Goal: Communication & Community: Answer question/provide support

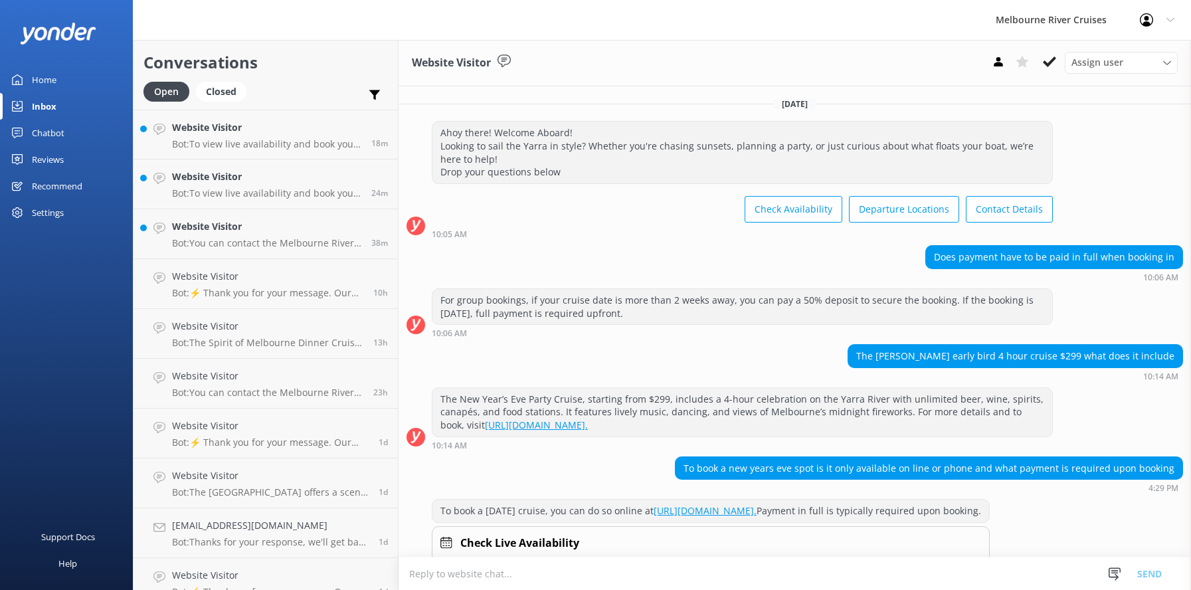
scroll to position [1232, 0]
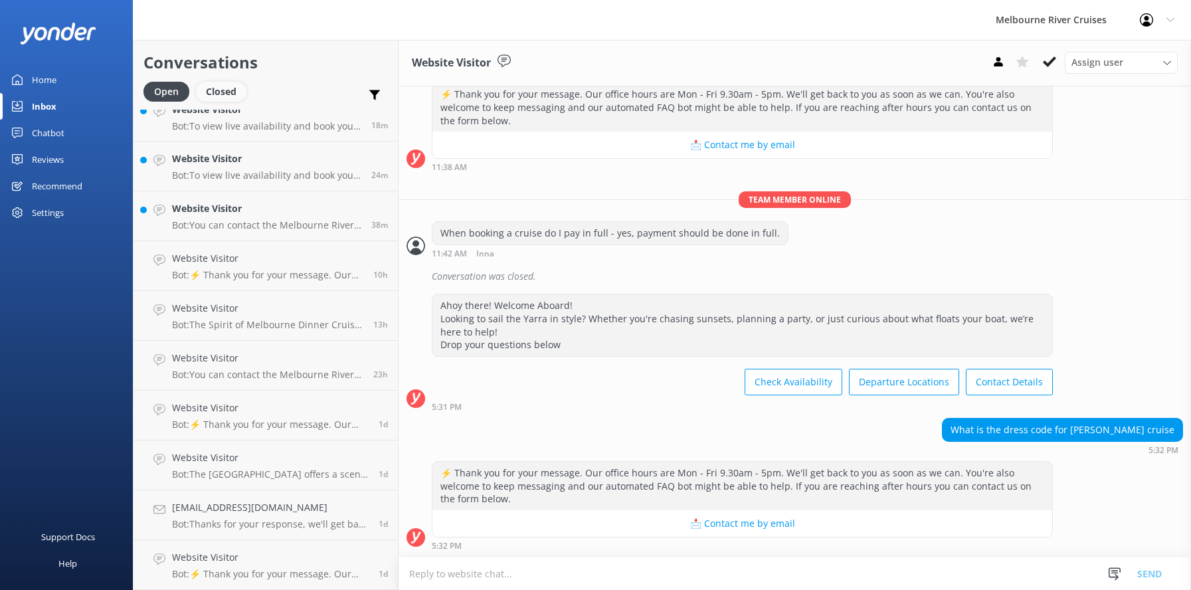
click at [212, 95] on div "Closed" at bounding box center [221, 92] width 50 height 20
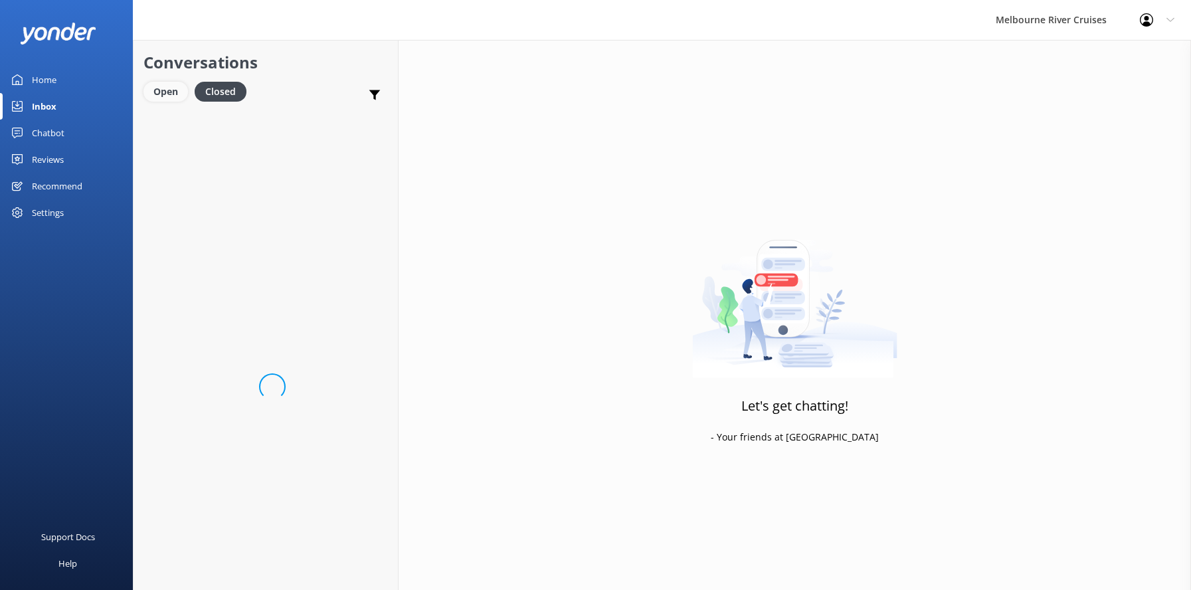
click at [158, 90] on div "Open" at bounding box center [165, 92] width 44 height 20
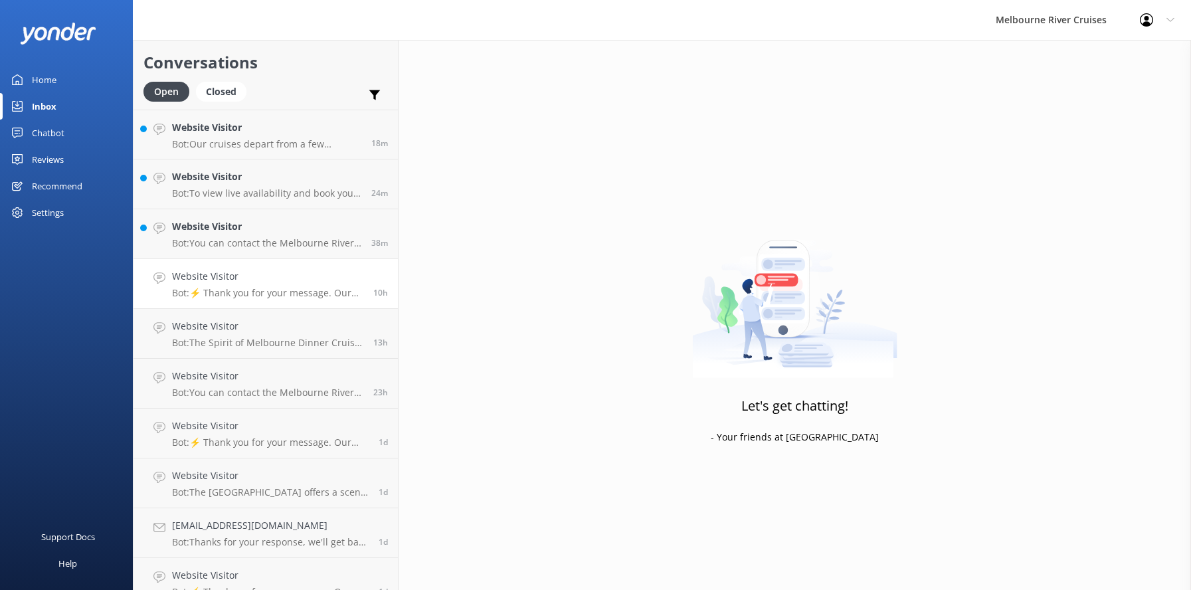
click at [209, 283] on h4 "Website Visitor" at bounding box center [267, 276] width 191 height 15
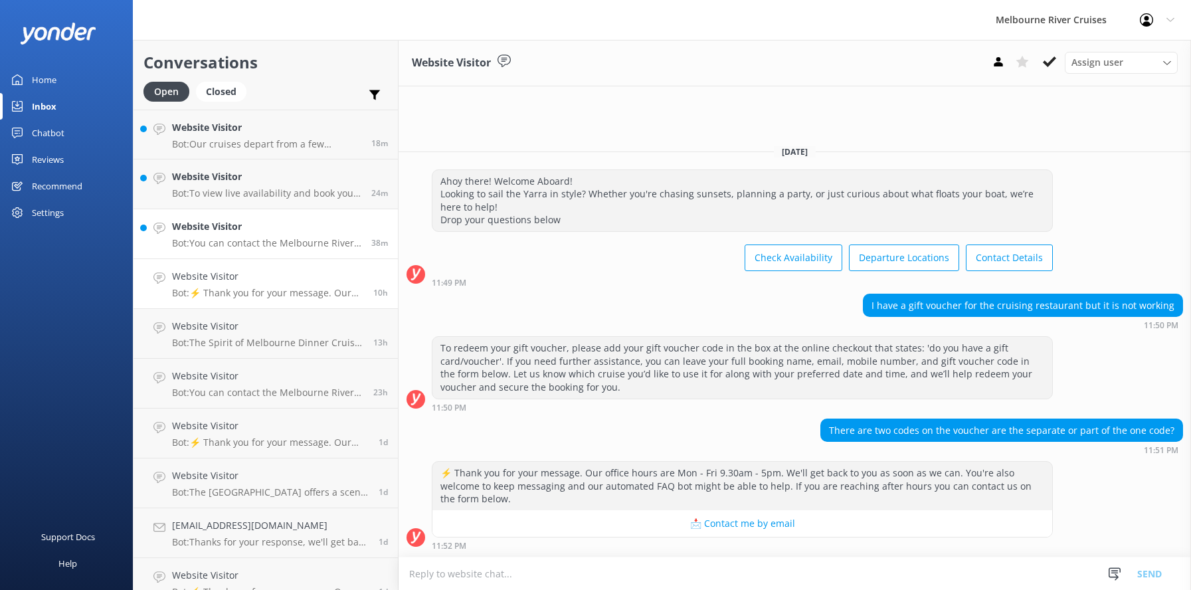
click at [205, 238] on p "Bot: You can contact the Melbourne River Cruises team by emailing [EMAIL_ADDRES…" at bounding box center [266, 243] width 189 height 12
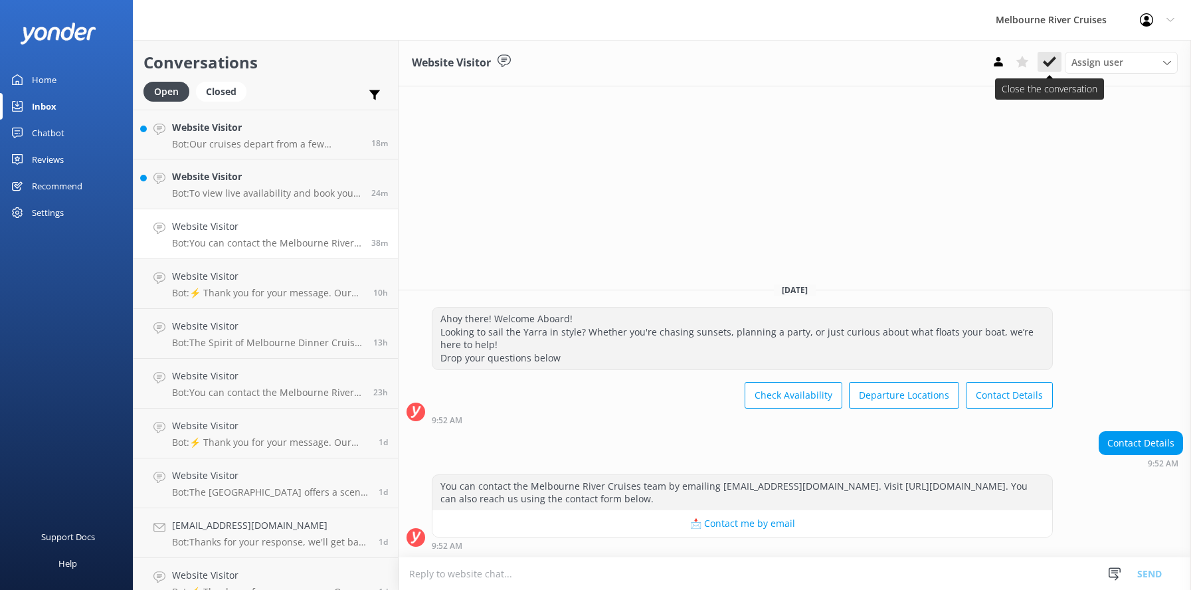
click at [1050, 62] on use at bounding box center [1049, 61] width 13 height 11
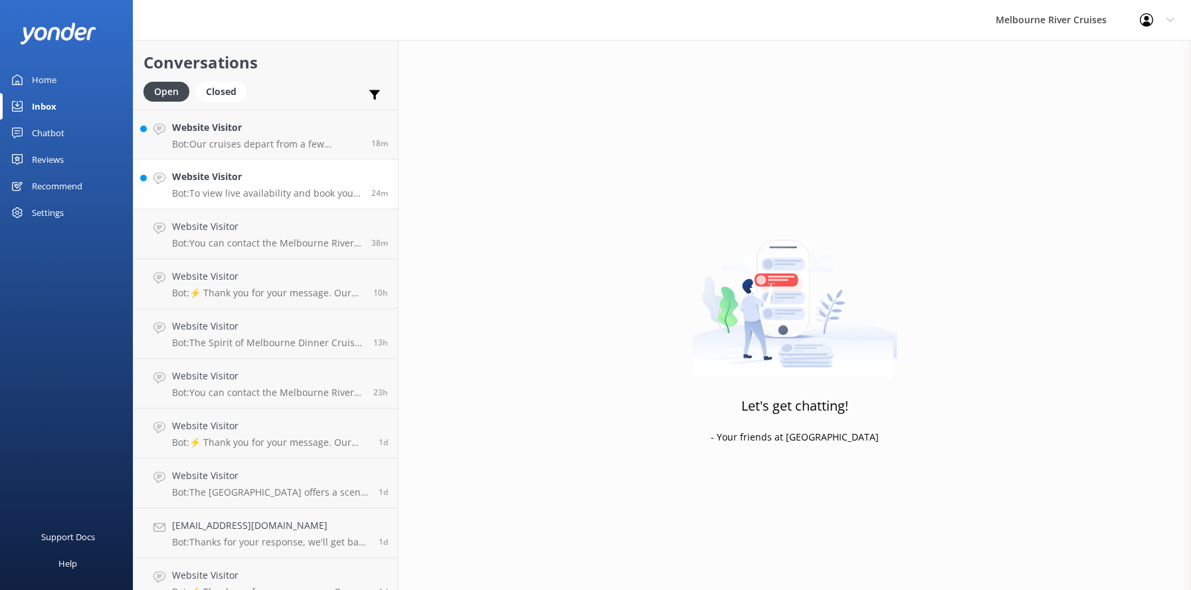
click at [203, 174] on h4 "Website Visitor" at bounding box center [266, 176] width 189 height 15
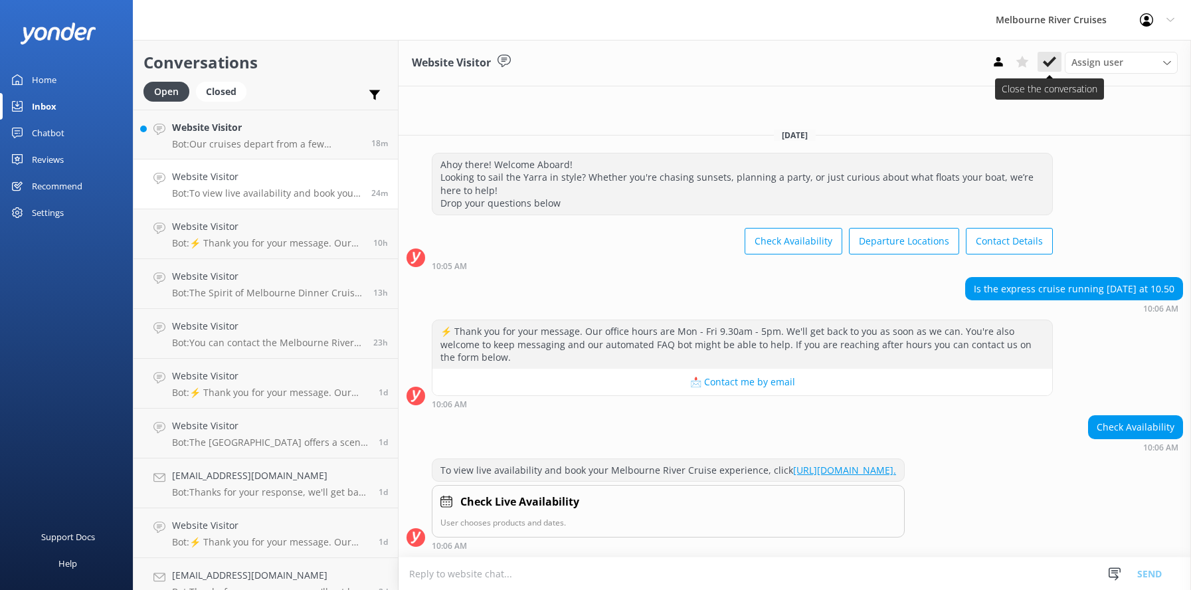
click at [1044, 58] on icon at bounding box center [1049, 61] width 13 height 13
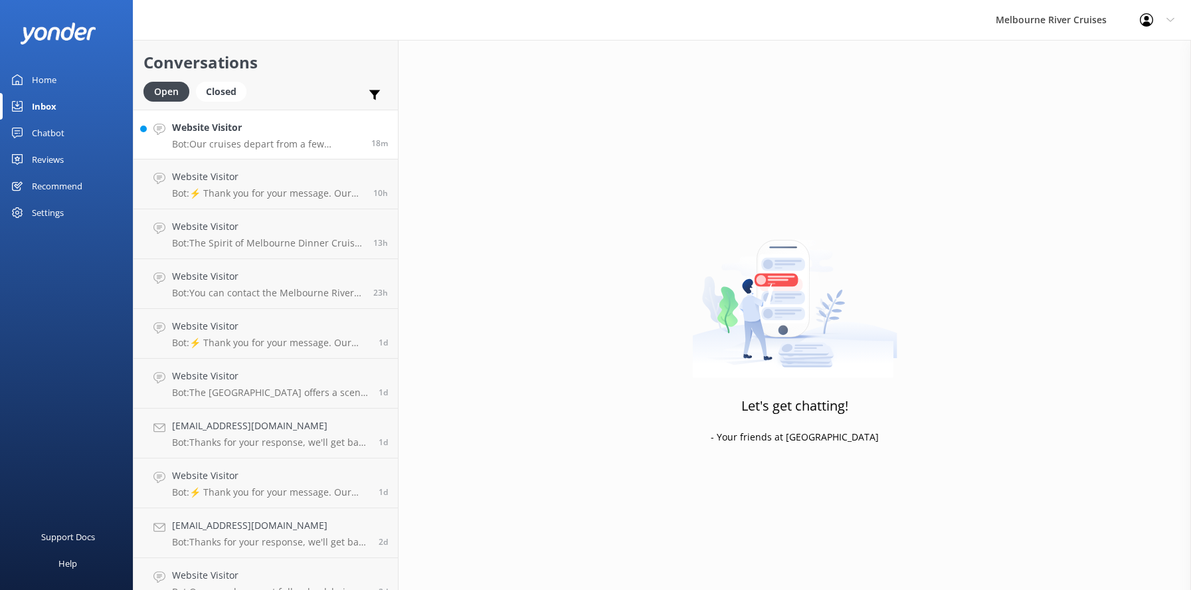
click at [227, 129] on h4 "Website Visitor" at bounding box center [266, 127] width 189 height 15
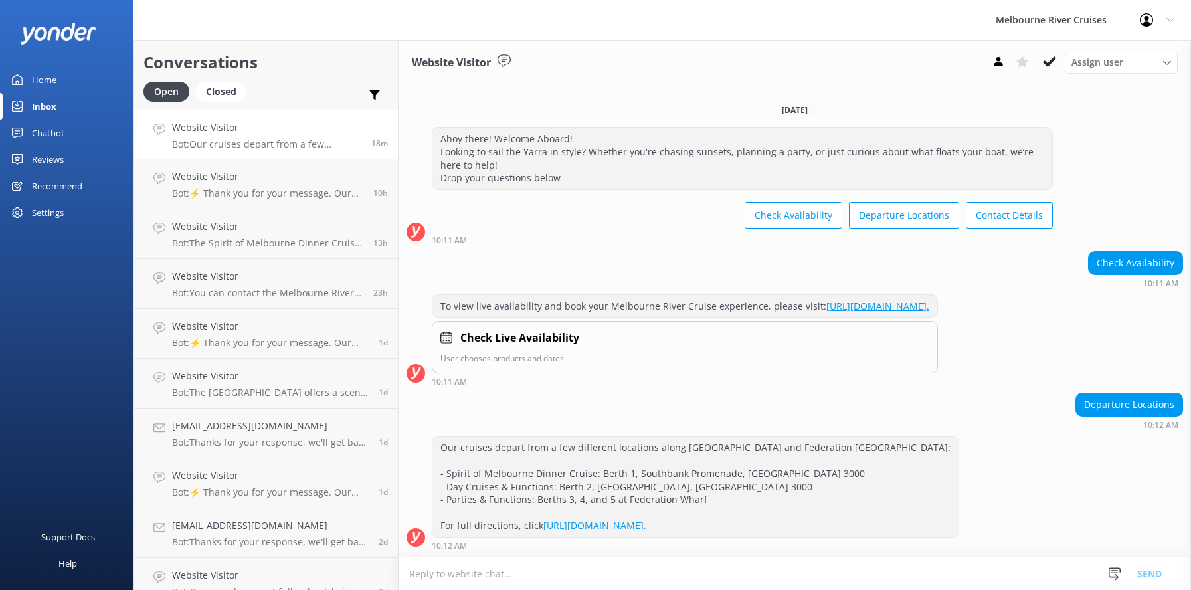
scroll to position [349, 0]
click at [1043, 64] on icon at bounding box center [1049, 61] width 13 height 13
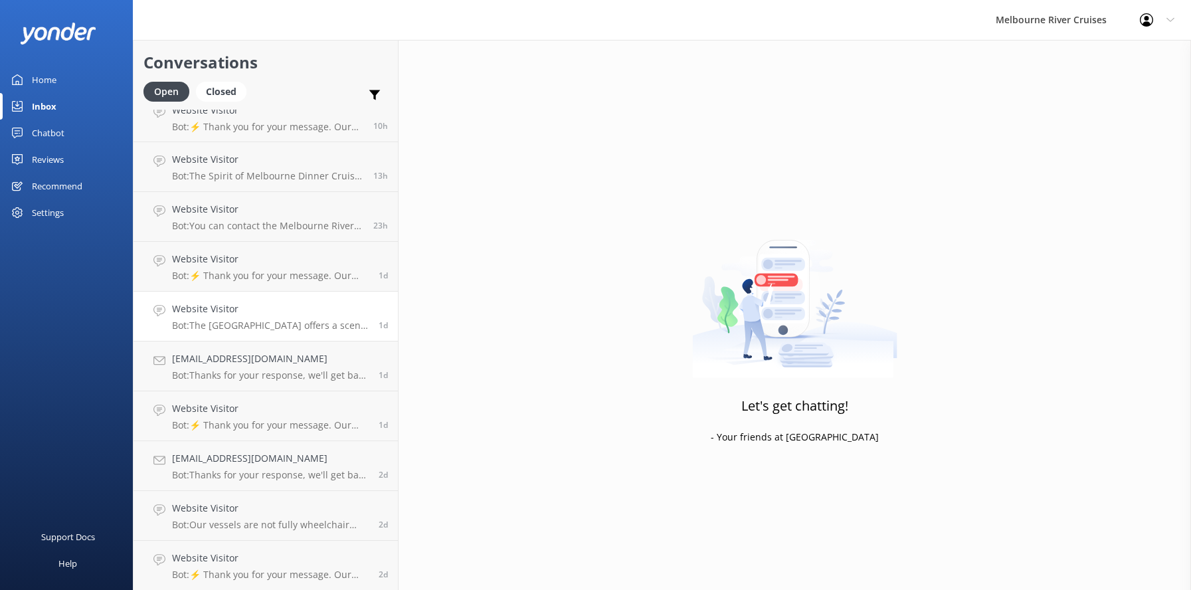
scroll to position [18, 0]
click at [193, 557] on h4 "Website Visitor" at bounding box center [270, 557] width 197 height 15
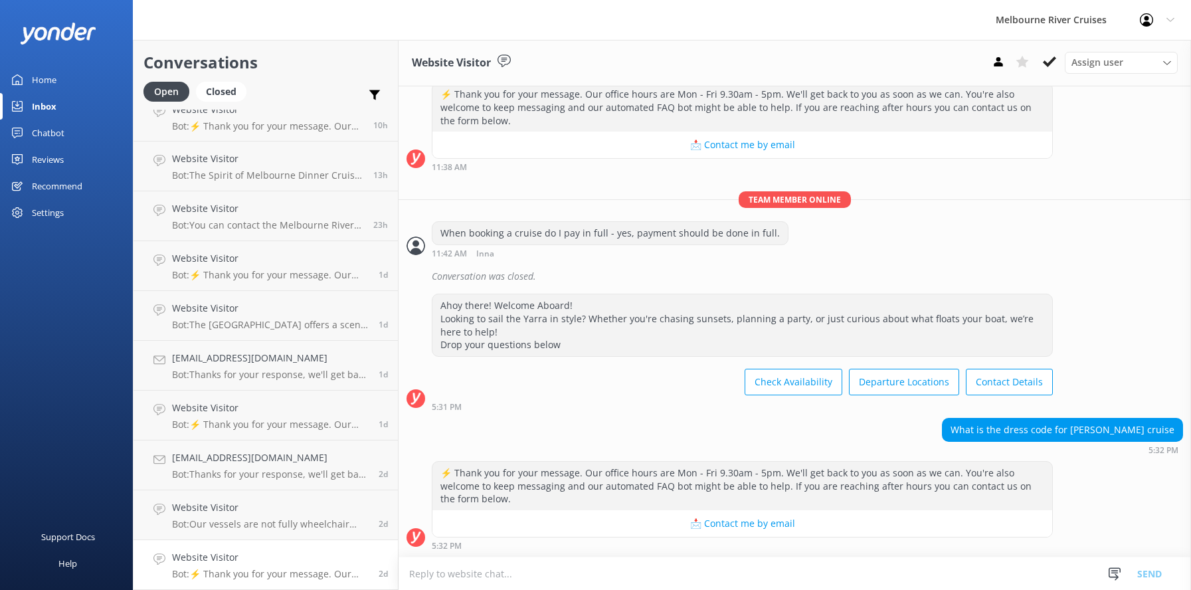
scroll to position [1232, 0]
click at [183, 515] on h4 "Website Visitor" at bounding box center [270, 507] width 197 height 15
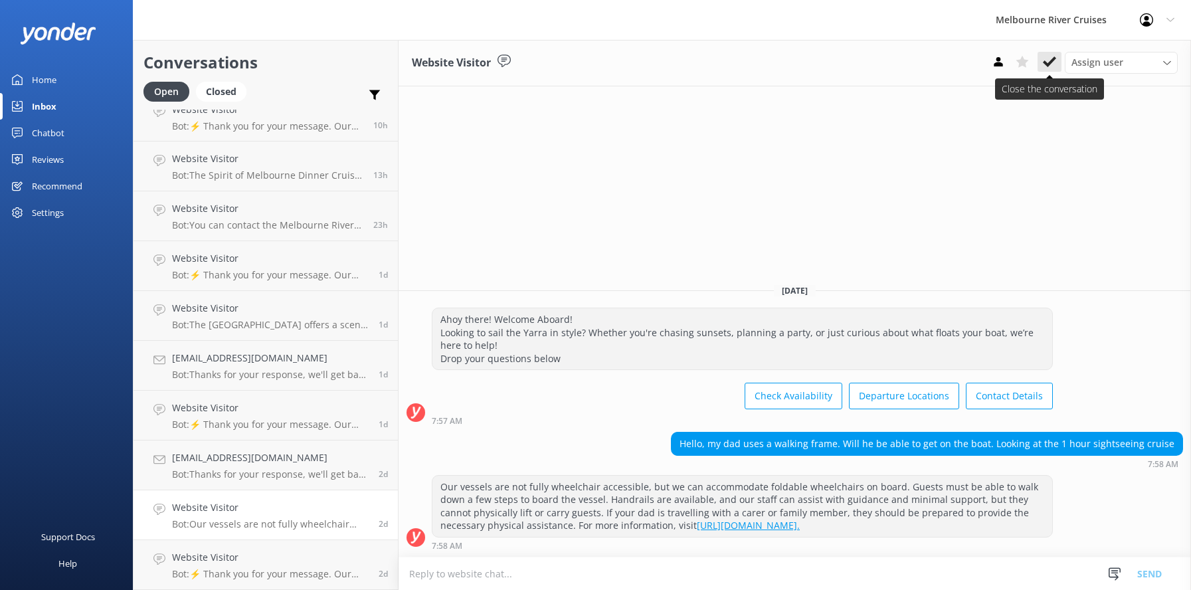
click at [1050, 57] on icon at bounding box center [1049, 61] width 13 height 13
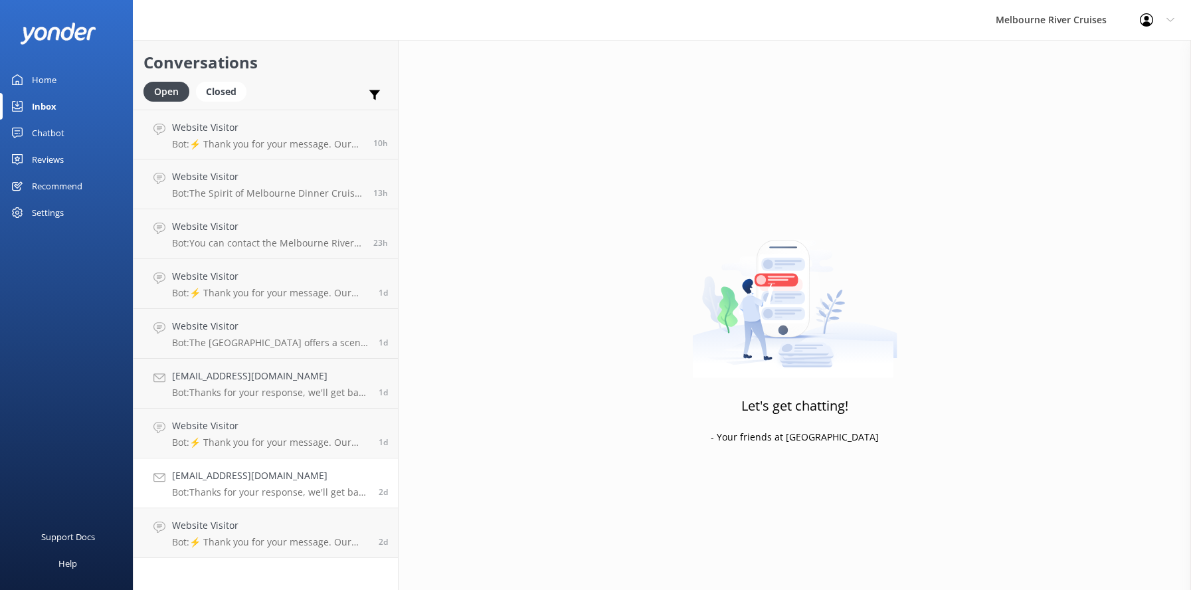
click at [210, 479] on h4 "[EMAIL_ADDRESS][DOMAIN_NAME]" at bounding box center [270, 475] width 197 height 15
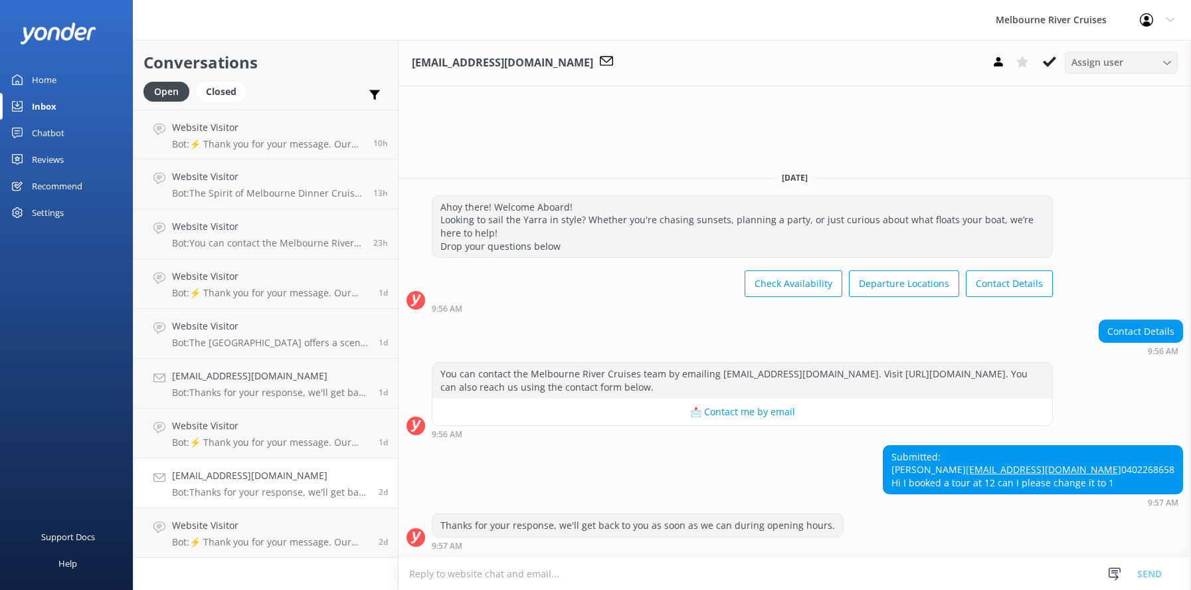
click at [1165, 58] on div "Assign user" at bounding box center [1121, 62] width 106 height 15
click at [1078, 266] on div "Inna" at bounding box center [1081, 260] width 18 height 13
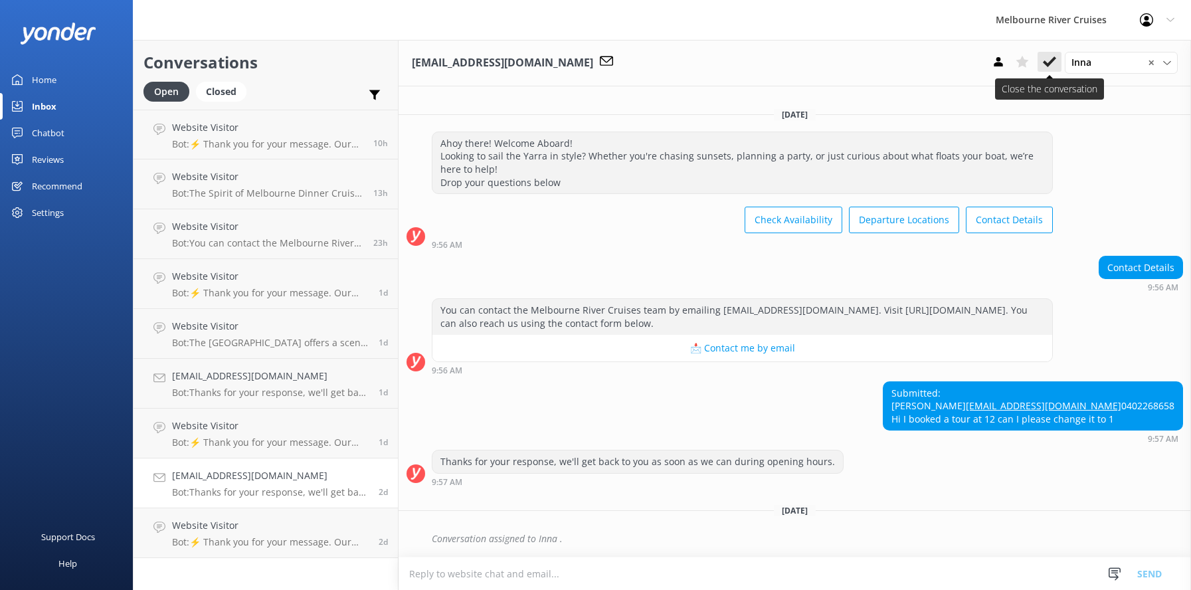
scroll to position [16, 0]
click at [1047, 61] on icon at bounding box center [1049, 61] width 13 height 13
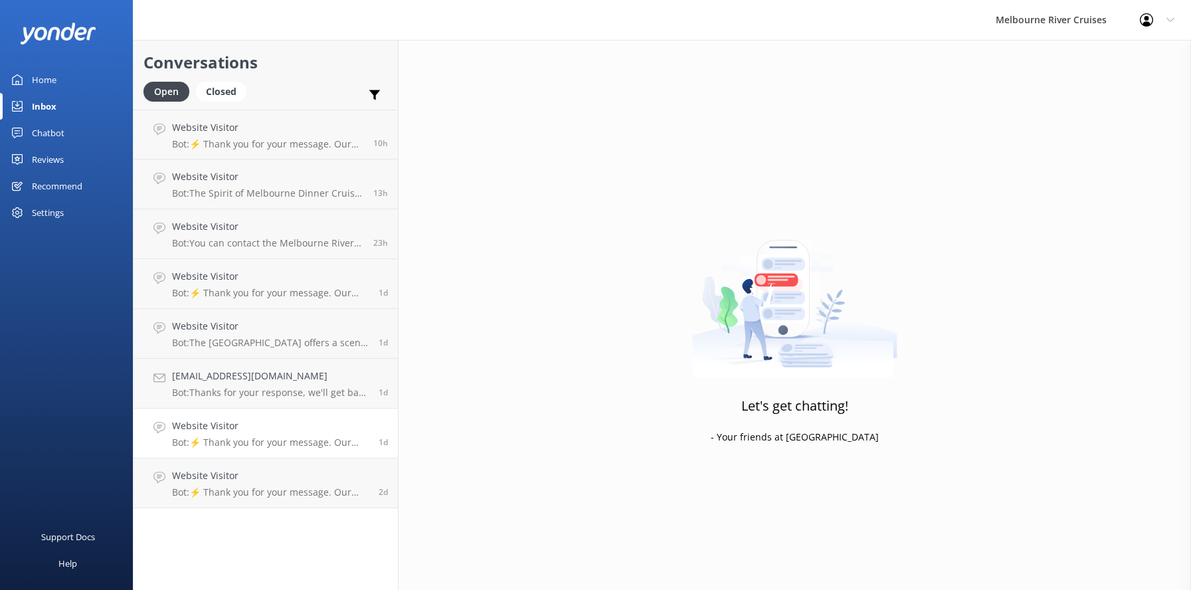
click at [206, 437] on p "Bot: ⚡ Thank you for your message. Our office hours are Mon - Fri 9.30am - 5pm.…" at bounding box center [270, 442] width 197 height 12
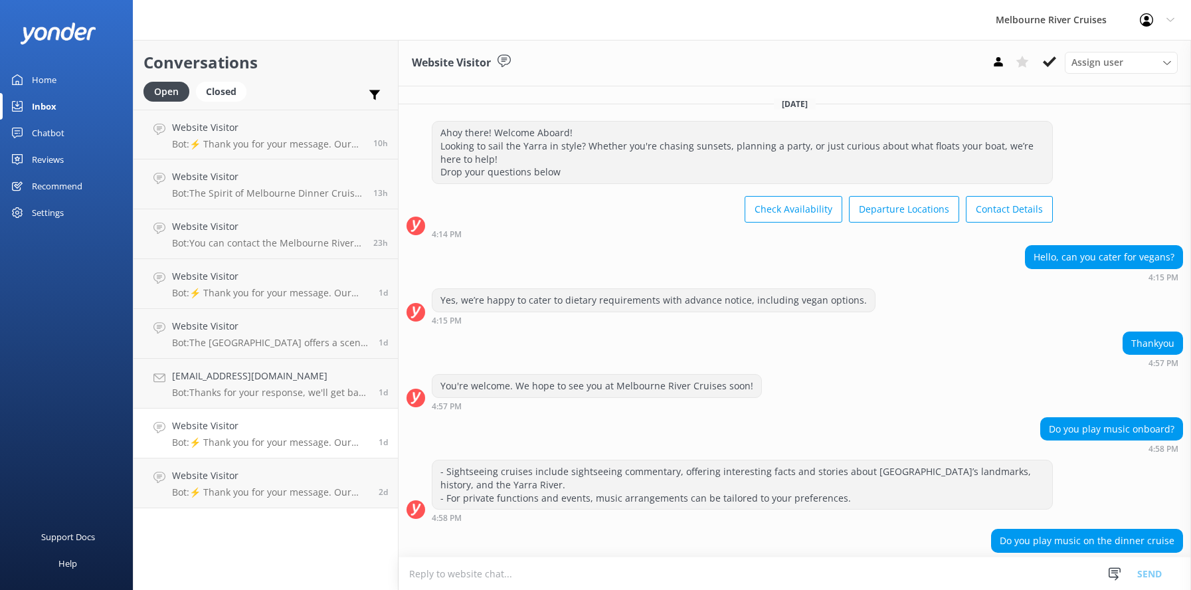
scroll to position [110, 0]
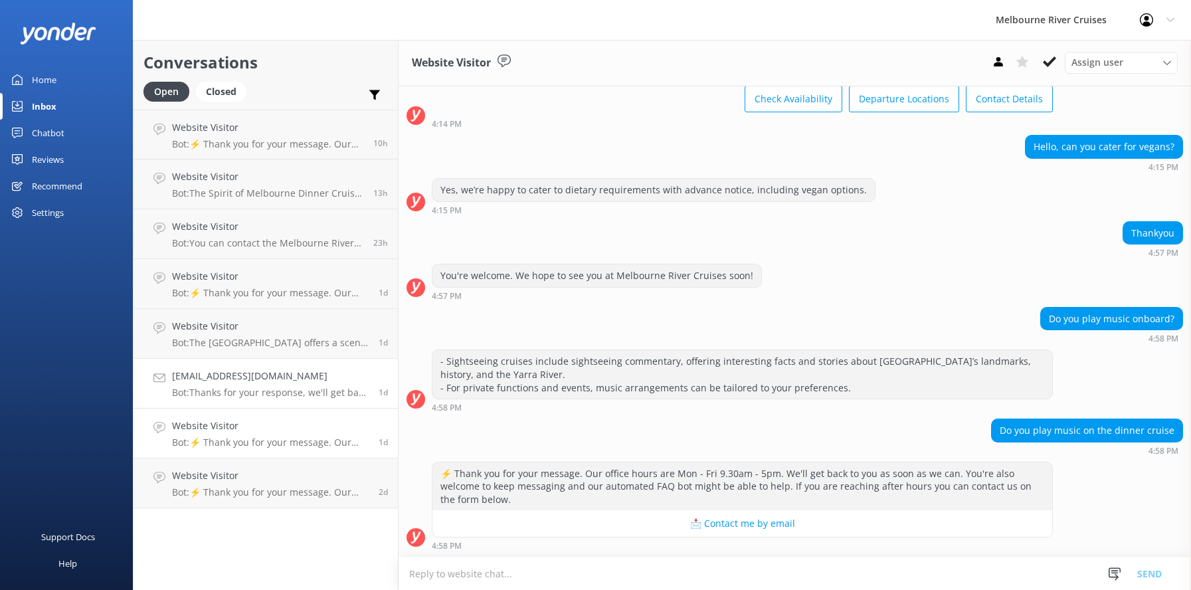
click at [200, 378] on h4 "[EMAIL_ADDRESS][DOMAIN_NAME]" at bounding box center [270, 376] width 197 height 15
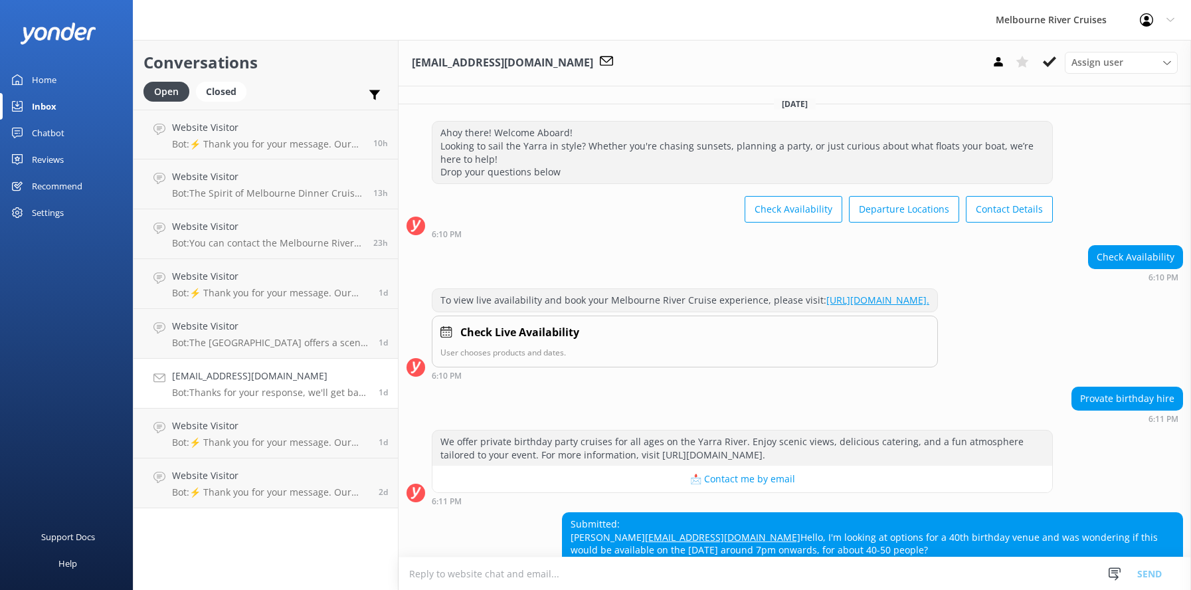
scroll to position [185, 0]
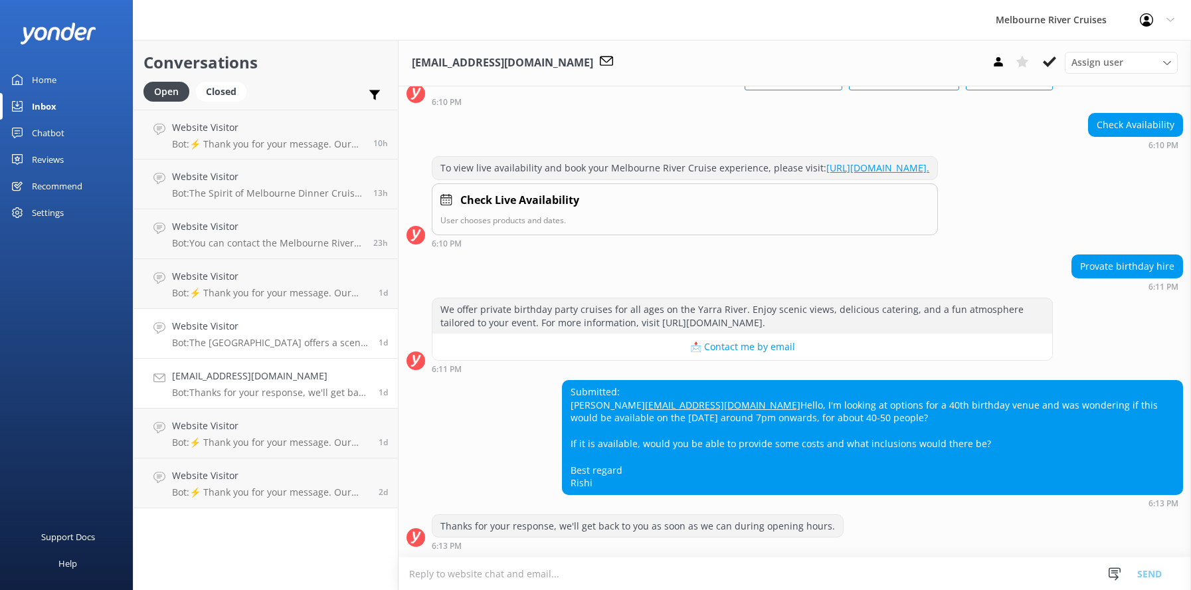
click at [187, 330] on h4 "Website Visitor" at bounding box center [270, 326] width 197 height 15
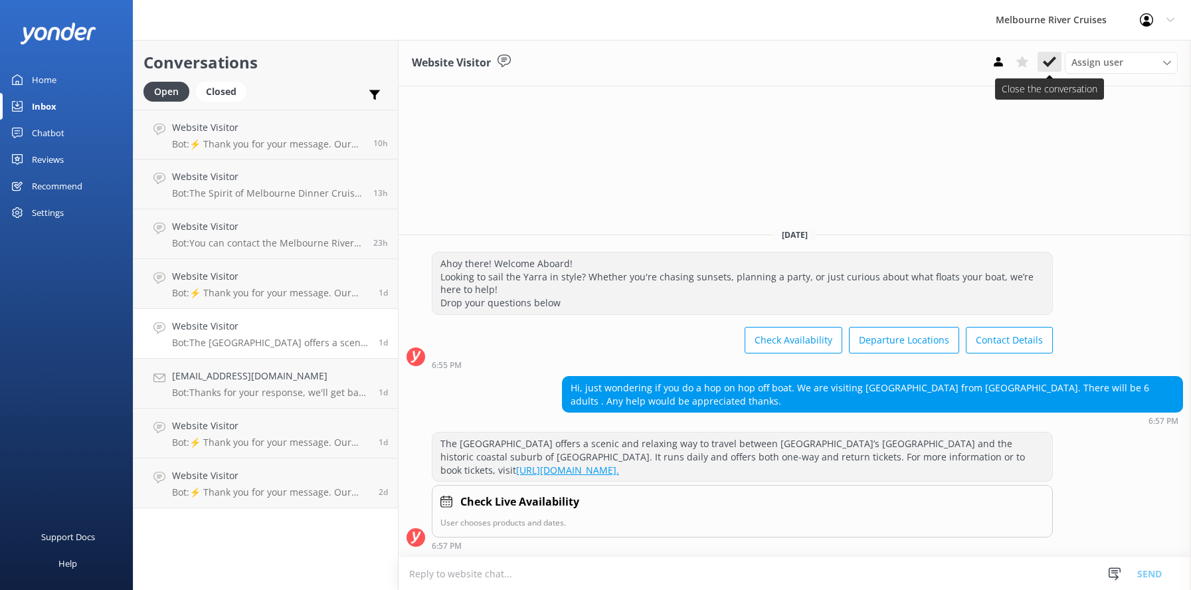
click at [1046, 62] on icon at bounding box center [1049, 61] width 13 height 13
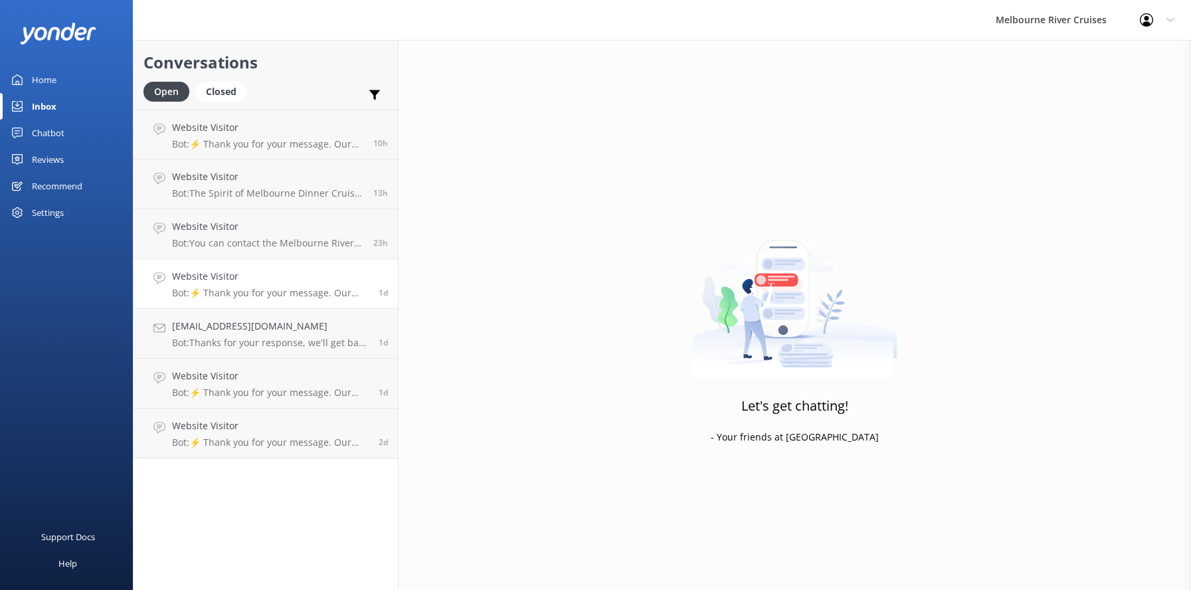
click at [227, 275] on h4 "Website Visitor" at bounding box center [270, 276] width 197 height 15
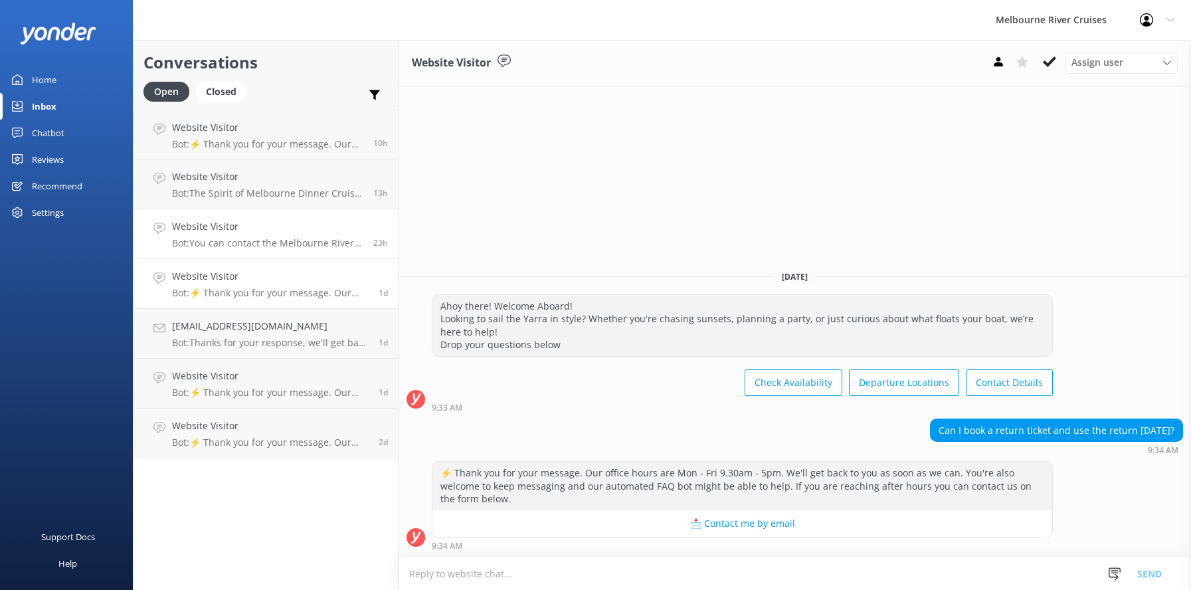
click at [224, 230] on h4 "Website Visitor" at bounding box center [267, 226] width 191 height 15
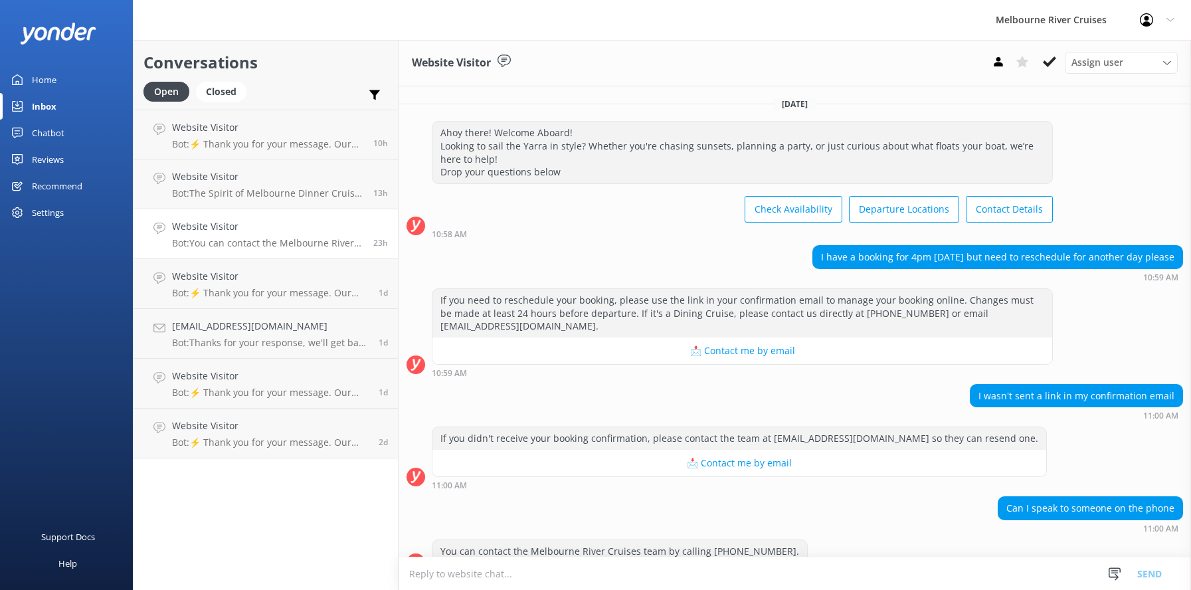
scroll to position [25, 0]
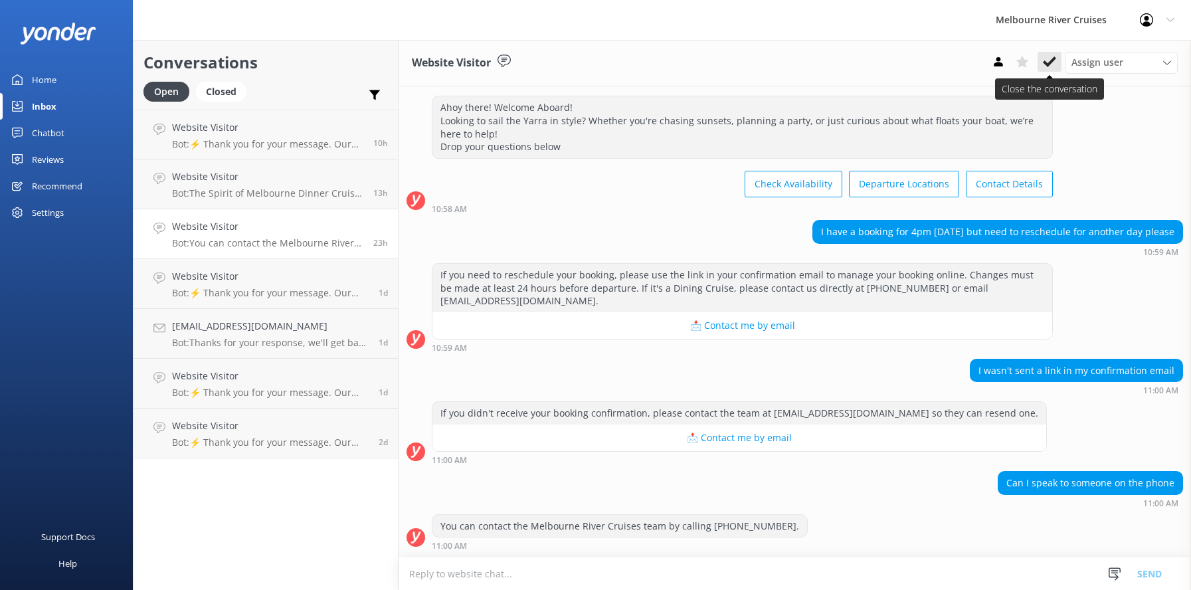
click at [1046, 61] on icon at bounding box center [1049, 61] width 13 height 13
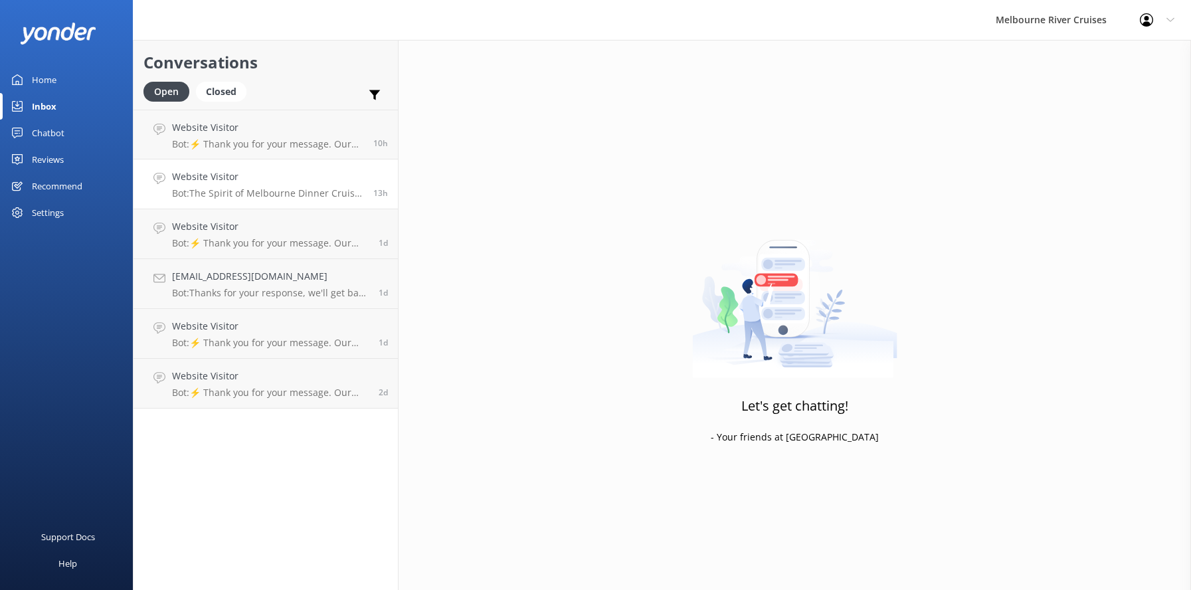
click at [210, 175] on h4 "Website Visitor" at bounding box center [267, 176] width 191 height 15
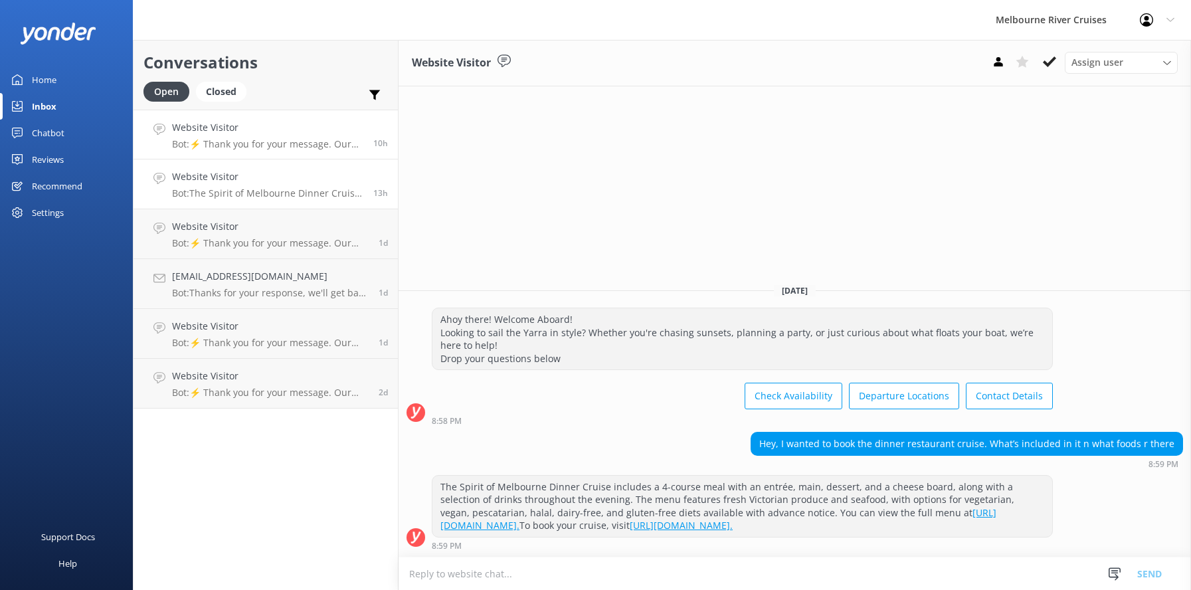
click at [212, 121] on h4 "Website Visitor" at bounding box center [267, 127] width 191 height 15
